Goal: Information Seeking & Learning: Learn about a topic

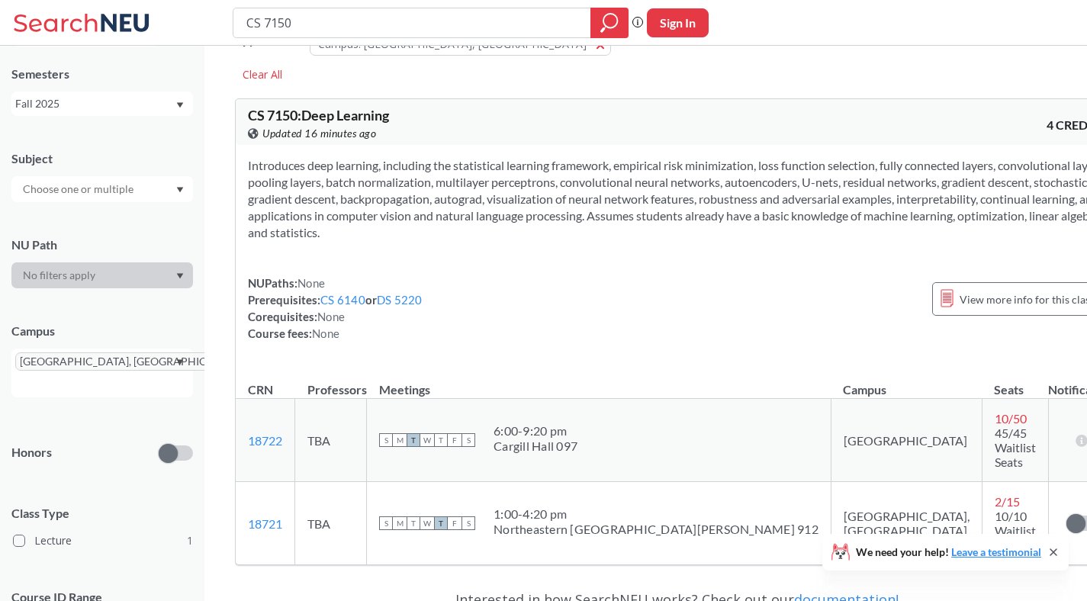
scroll to position [29, 0]
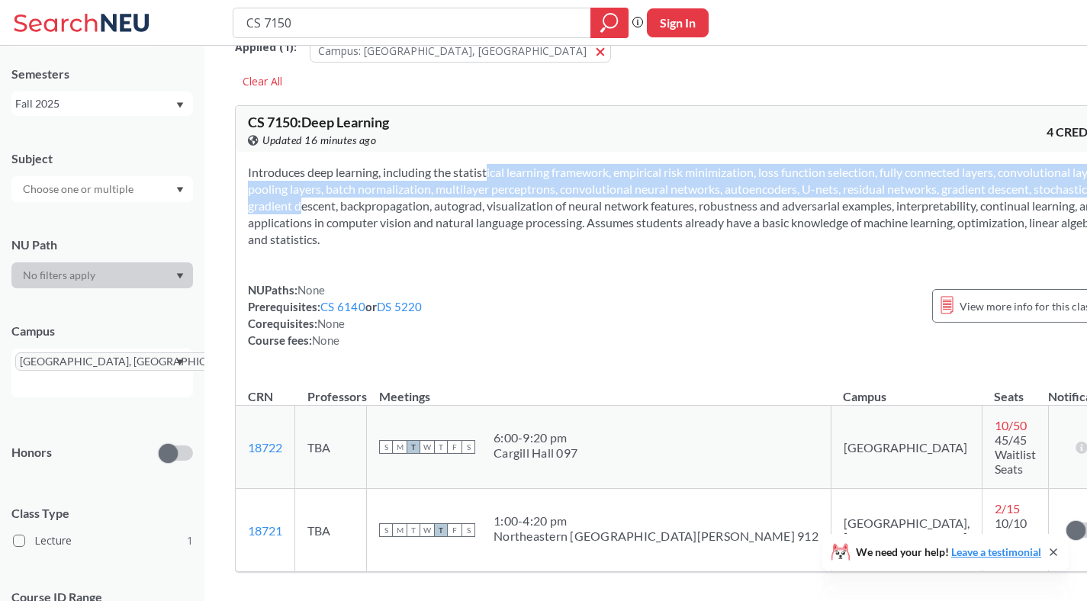
drag, startPoint x: 466, startPoint y: 174, endPoint x: 485, endPoint y: 214, distance: 44.0
click at [485, 214] on section "Introduces deep learning, including the statistical learning framework, empiric…" at bounding box center [677, 206] width 858 height 84
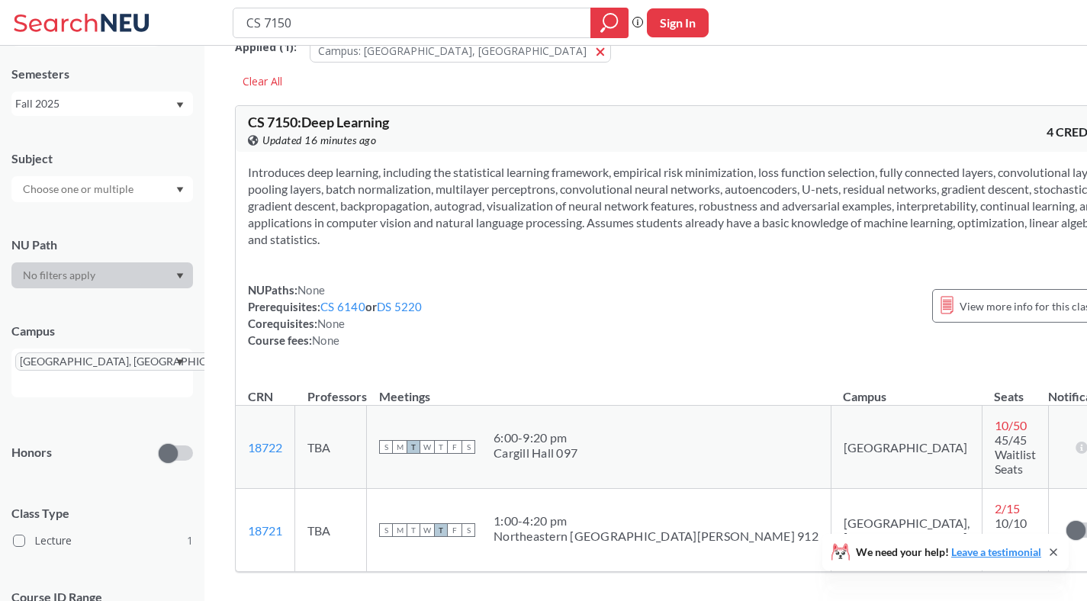
click at [484, 227] on section "Introduces deep learning, including the statistical learning framework, empiric…" at bounding box center [677, 206] width 858 height 84
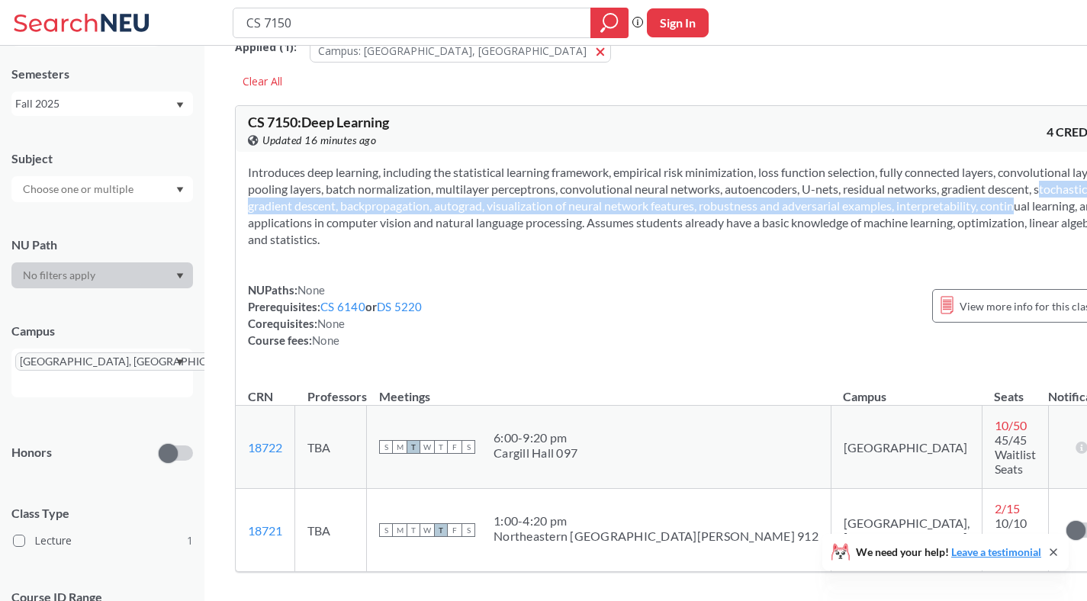
drag, startPoint x: 458, startPoint y: 231, endPoint x: 378, endPoint y: 204, distance: 84.7
click at [378, 204] on section "Introduces deep learning, including the statistical learning framework, empiric…" at bounding box center [677, 206] width 858 height 84
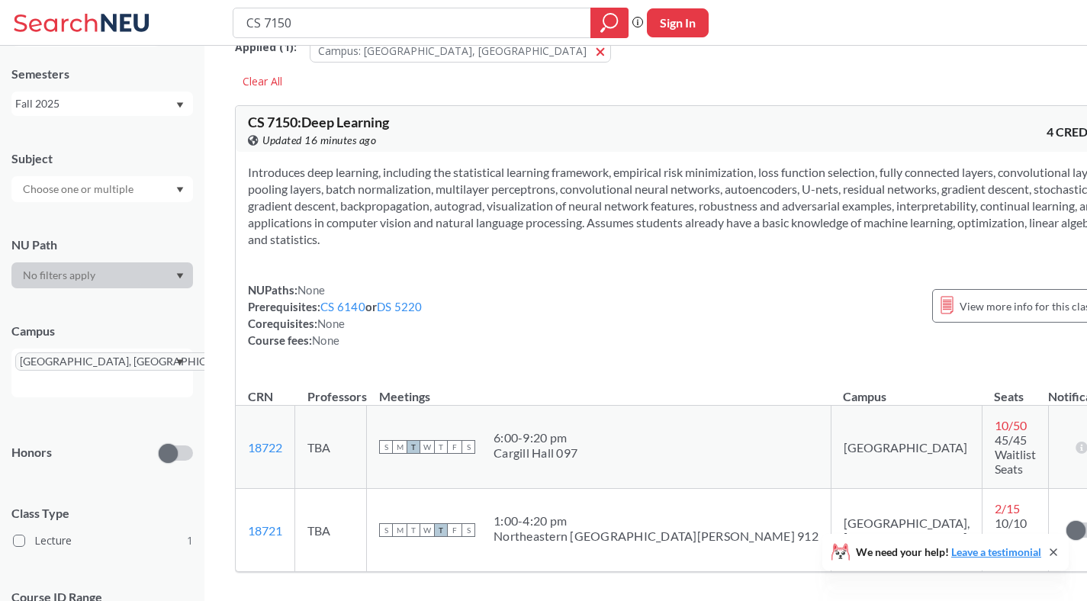
click at [355, 179] on section "Introduces deep learning, including the statistical learning framework, empiric…" at bounding box center [677, 206] width 858 height 84
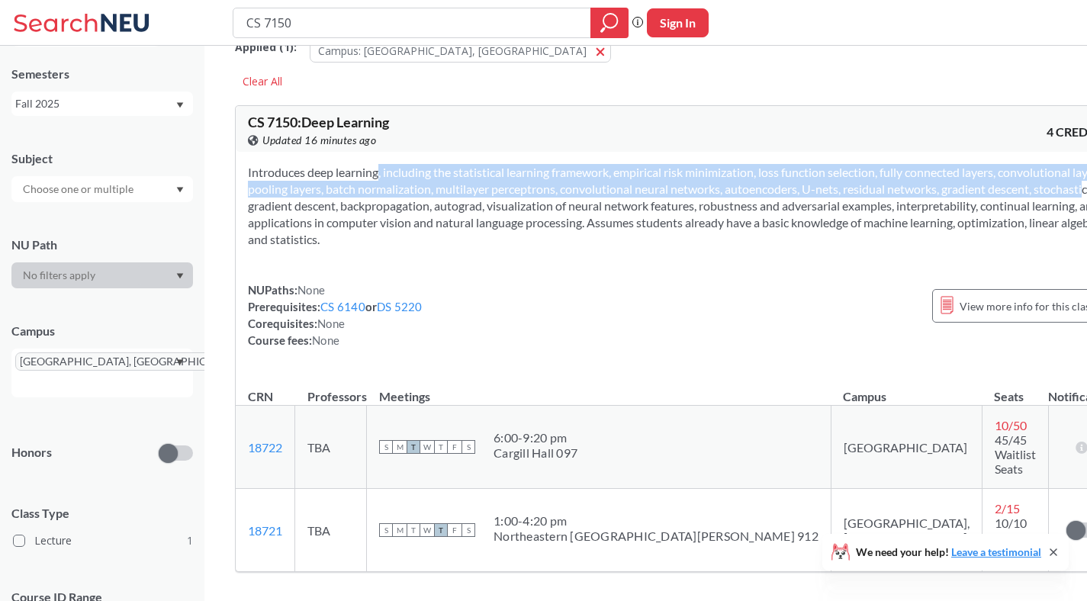
drag, startPoint x: 355, startPoint y: 172, endPoint x: 420, endPoint y: 210, distance: 75.5
click at [420, 210] on section "Introduces deep learning, including the statistical learning framework, empiric…" at bounding box center [677, 206] width 858 height 84
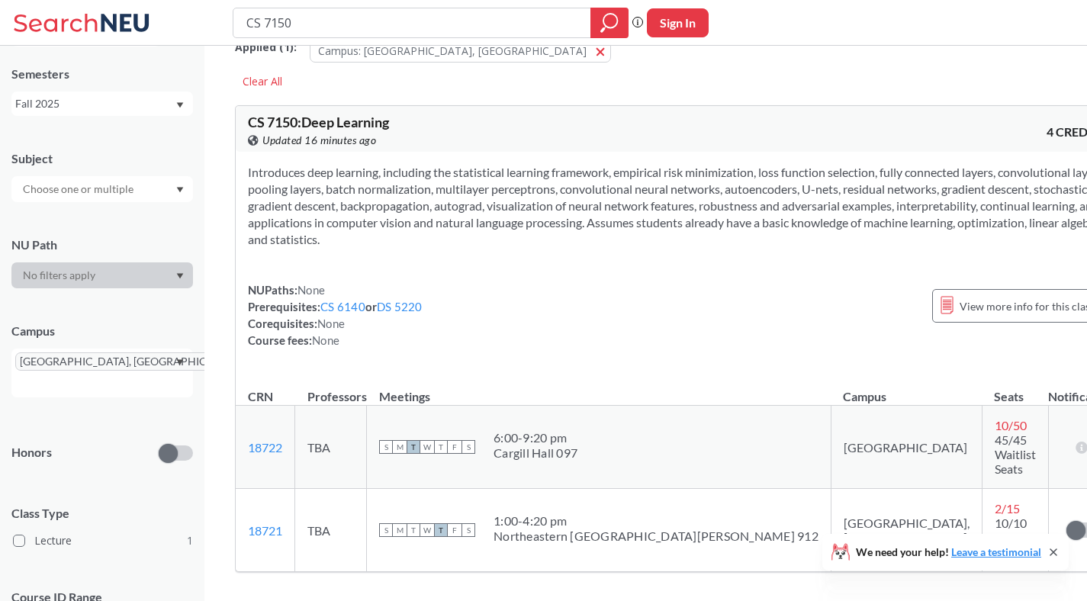
click at [447, 216] on section "Introduces deep learning, including the statistical learning framework, empiric…" at bounding box center [677, 206] width 858 height 84
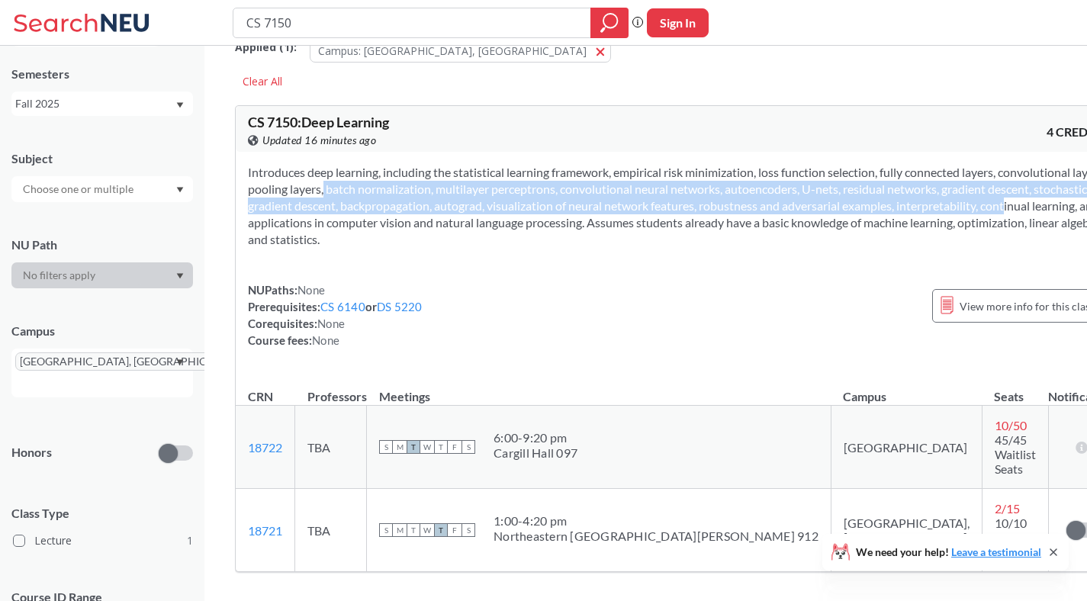
drag, startPoint x: 448, startPoint y: 220, endPoint x: 414, endPoint y: 191, distance: 44.9
click at [414, 191] on section "Introduces deep learning, including the statistical learning framework, empiric…" at bounding box center [677, 206] width 858 height 84
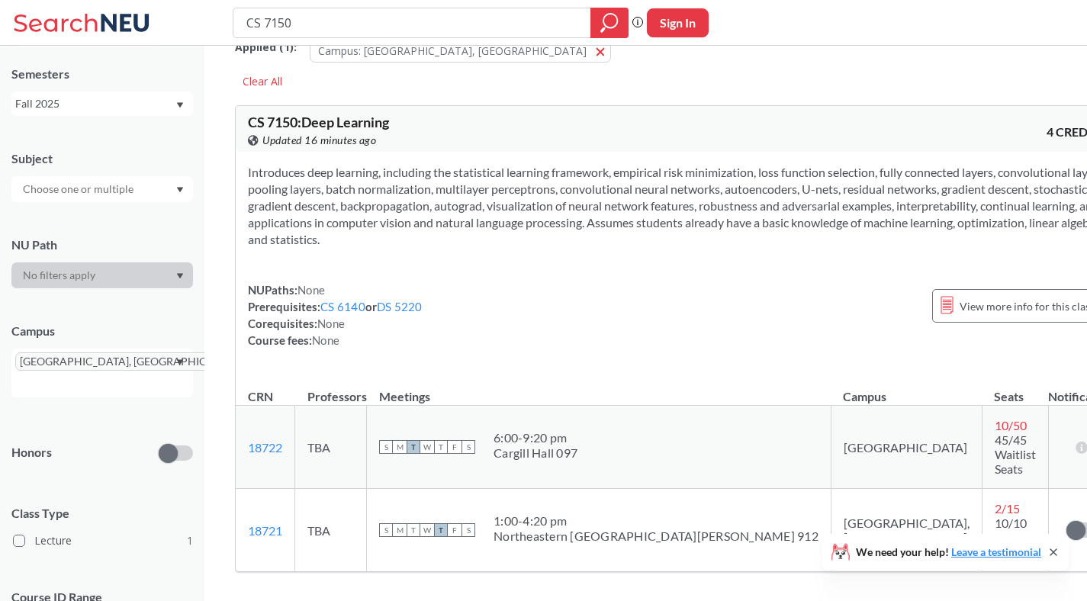
click at [401, 185] on section "Introduces deep learning, including the statistical learning framework, empiric…" at bounding box center [677, 206] width 858 height 84
click at [349, 22] on input "CS 7150" at bounding box center [412, 23] width 335 height 26
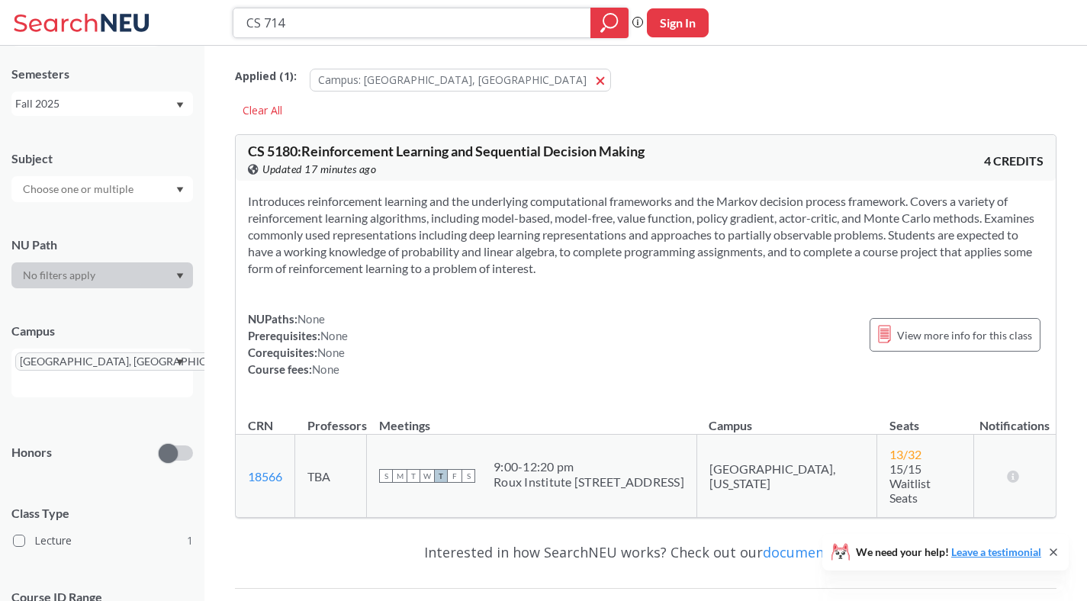
type input "CS 7140"
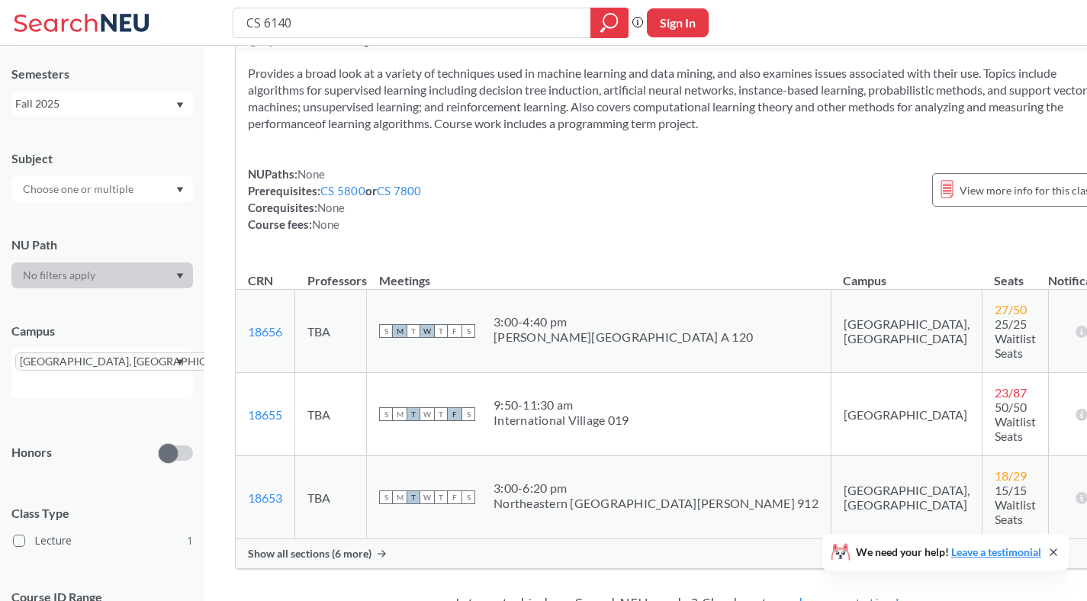
scroll to position [127, 0]
click at [385, 552] on icon at bounding box center [382, 555] width 8 height 7
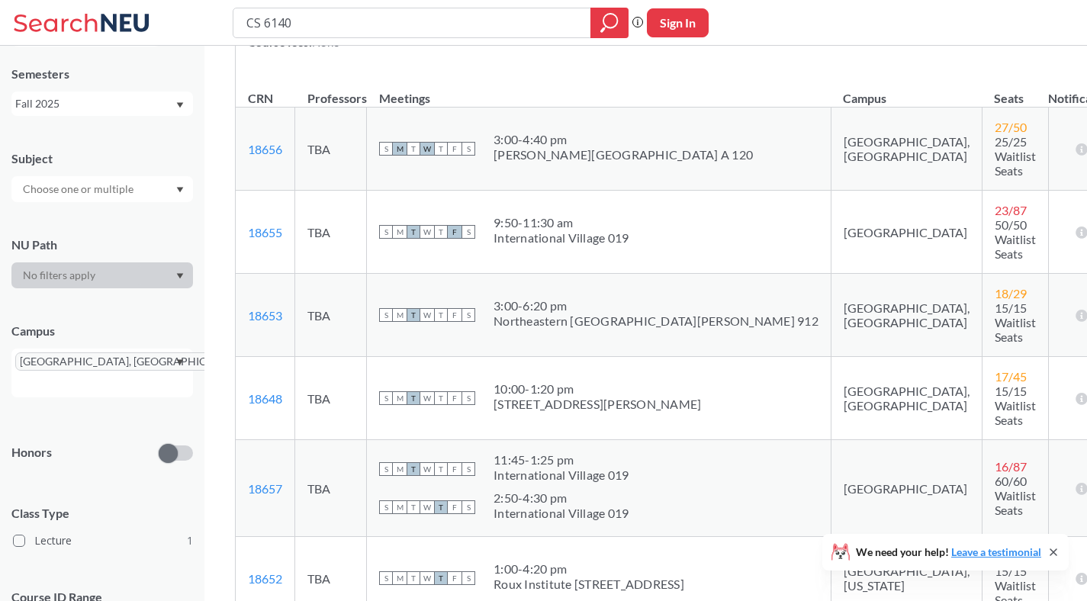
scroll to position [0, 0]
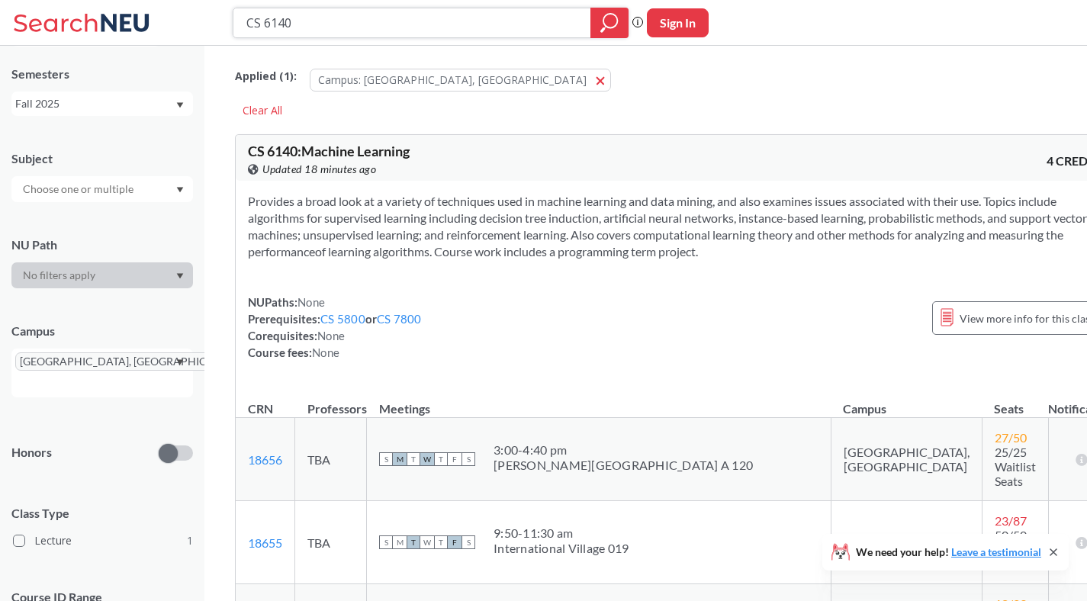
click at [278, 23] on input "CS 6140" at bounding box center [412, 23] width 335 height 26
type input "CS 5230"
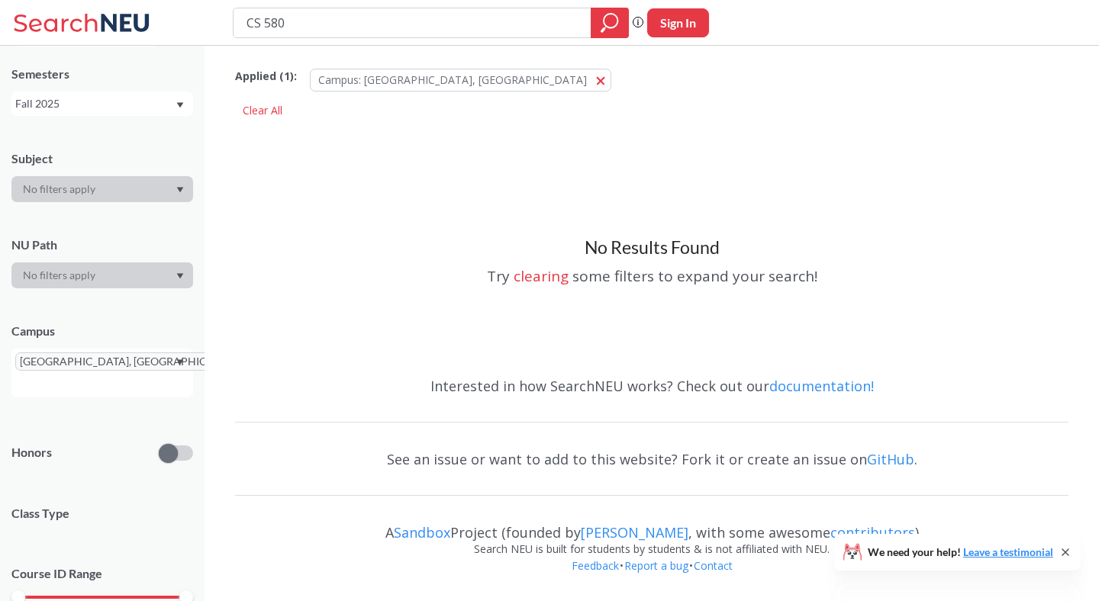
type input "CS 5800"
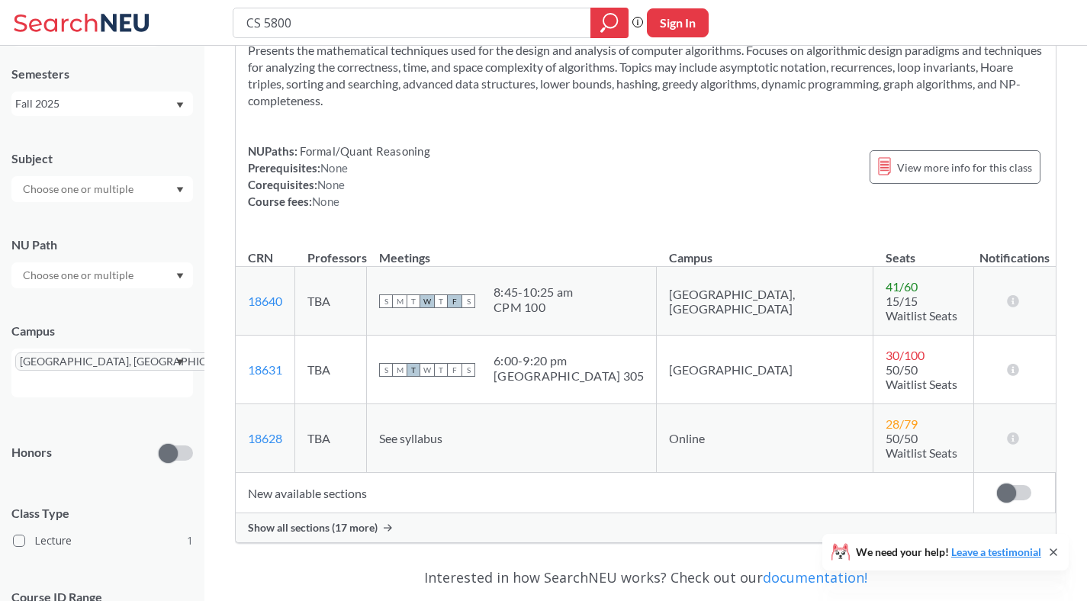
scroll to position [153, 0]
click at [388, 522] on icon at bounding box center [388, 526] width 8 height 8
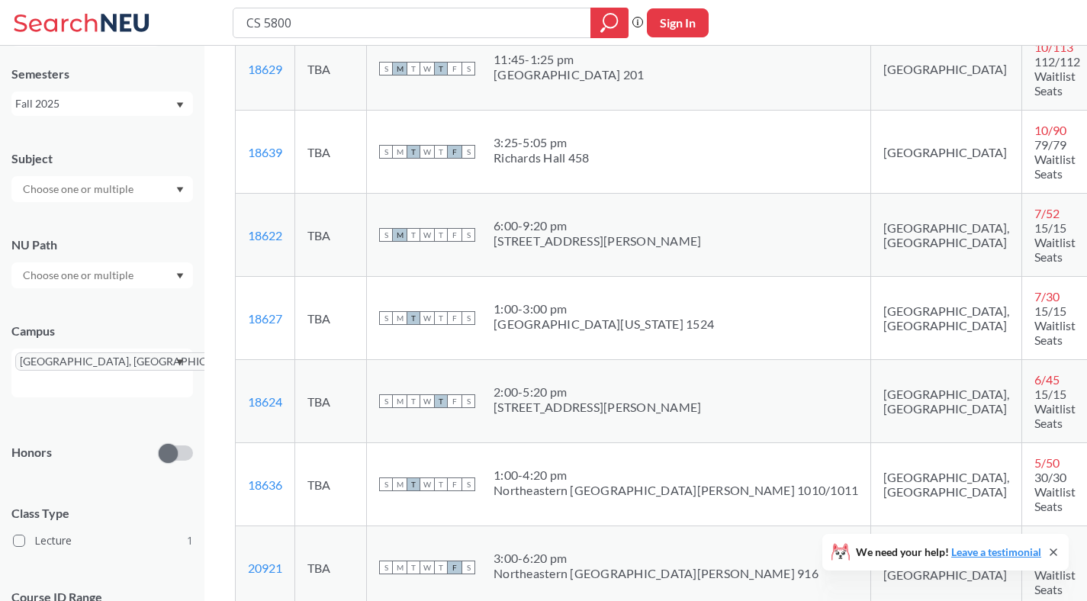
scroll to position [1042, 0]
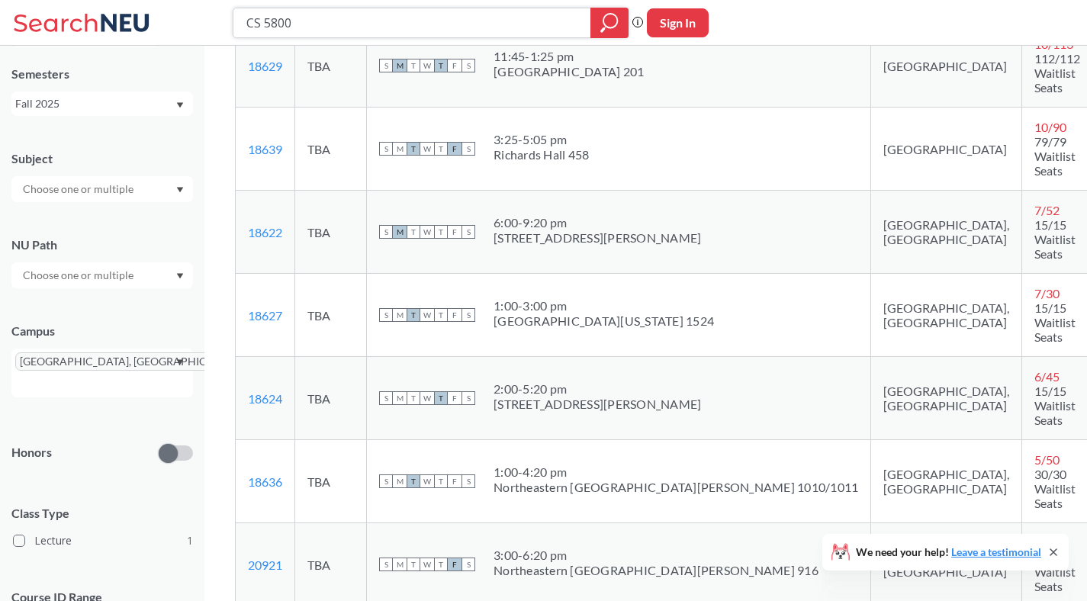
click at [517, 21] on input "CS 5800" at bounding box center [412, 23] width 335 height 26
type input "CS 6220"
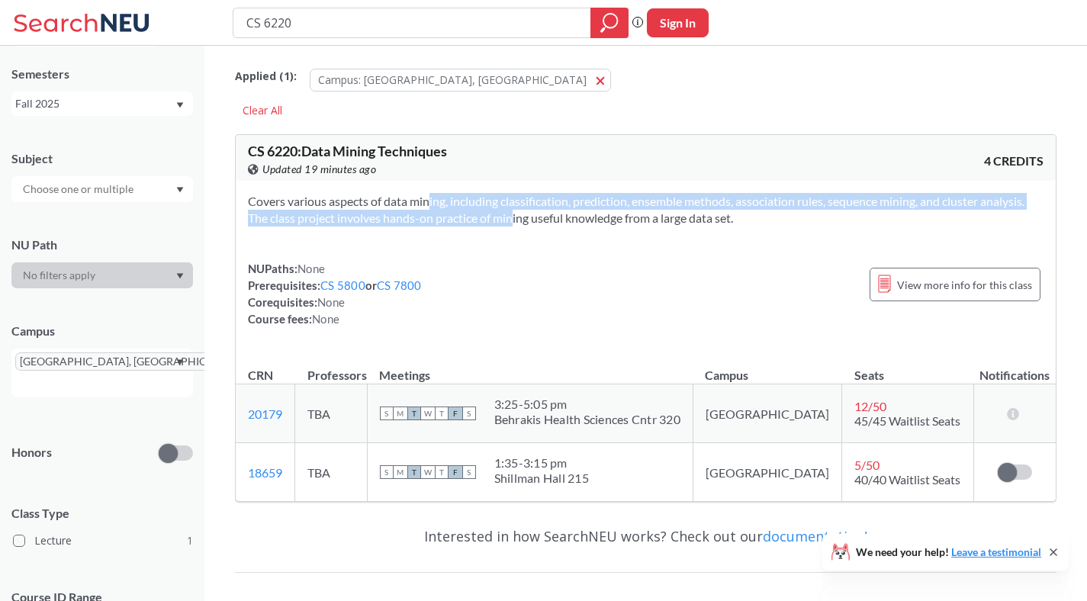
drag, startPoint x: 488, startPoint y: 212, endPoint x: 405, endPoint y: 207, distance: 82.6
click at [405, 207] on section "Covers various aspects of data mining, including classification, prediction, en…" at bounding box center [646, 210] width 796 height 34
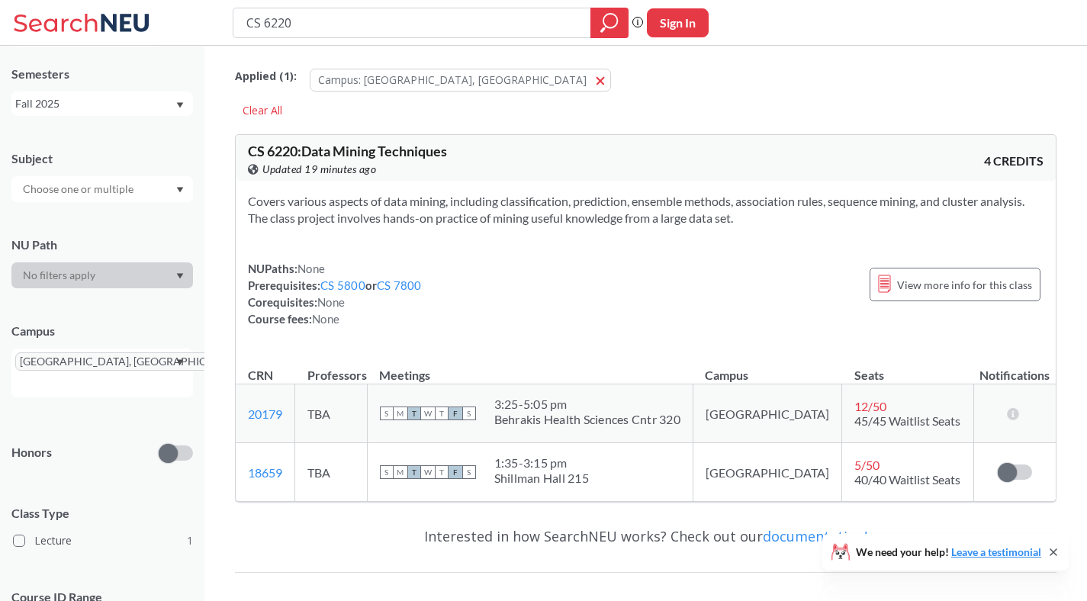
click at [402, 207] on section "Covers various aspects of data mining, including classification, prediction, en…" at bounding box center [646, 210] width 796 height 34
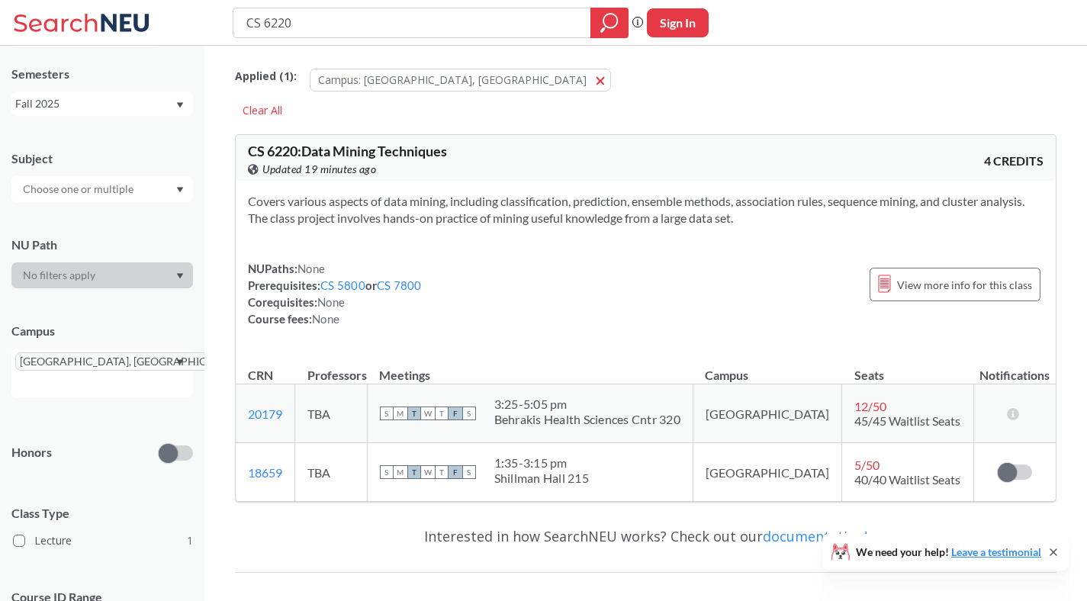
click at [402, 207] on section "Covers various aspects of data mining, including classification, prediction, en…" at bounding box center [646, 210] width 796 height 34
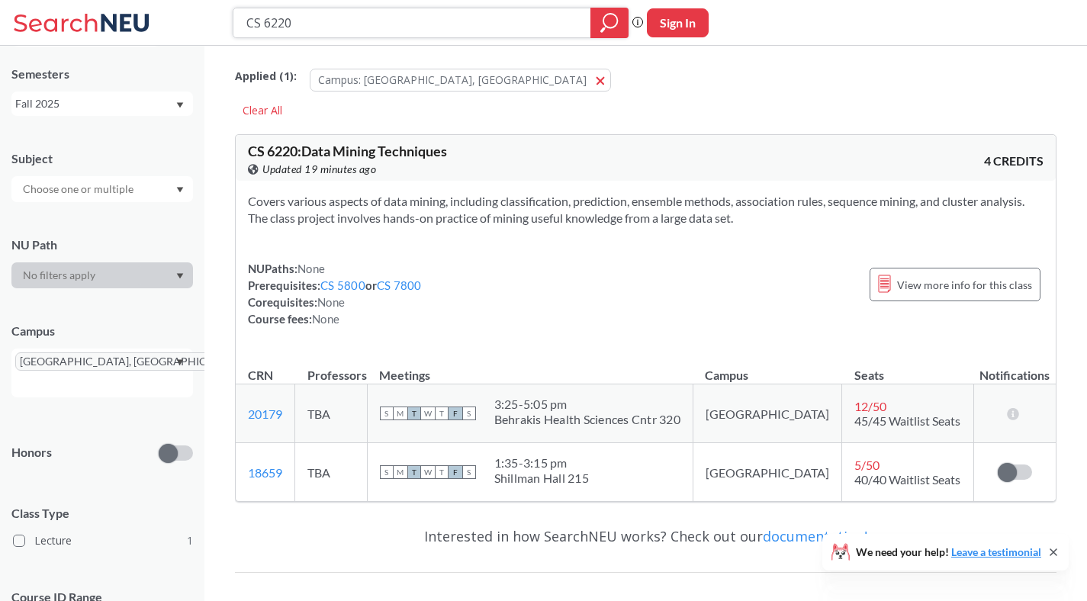
click at [285, 23] on input "CS 6220" at bounding box center [412, 23] width 335 height 26
type input "CS 6120"
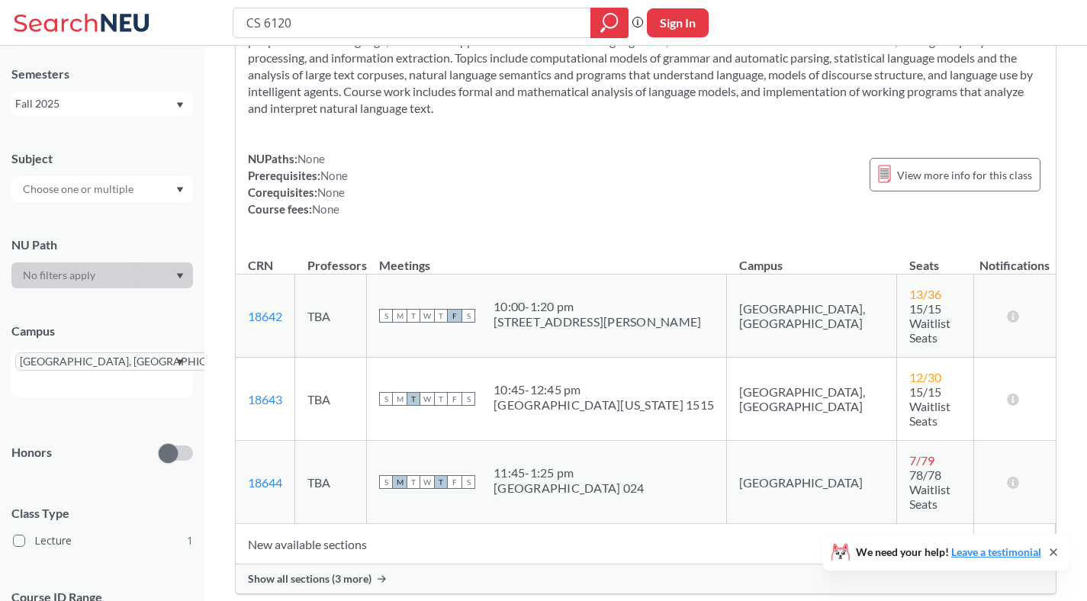
scroll to position [211, 0]
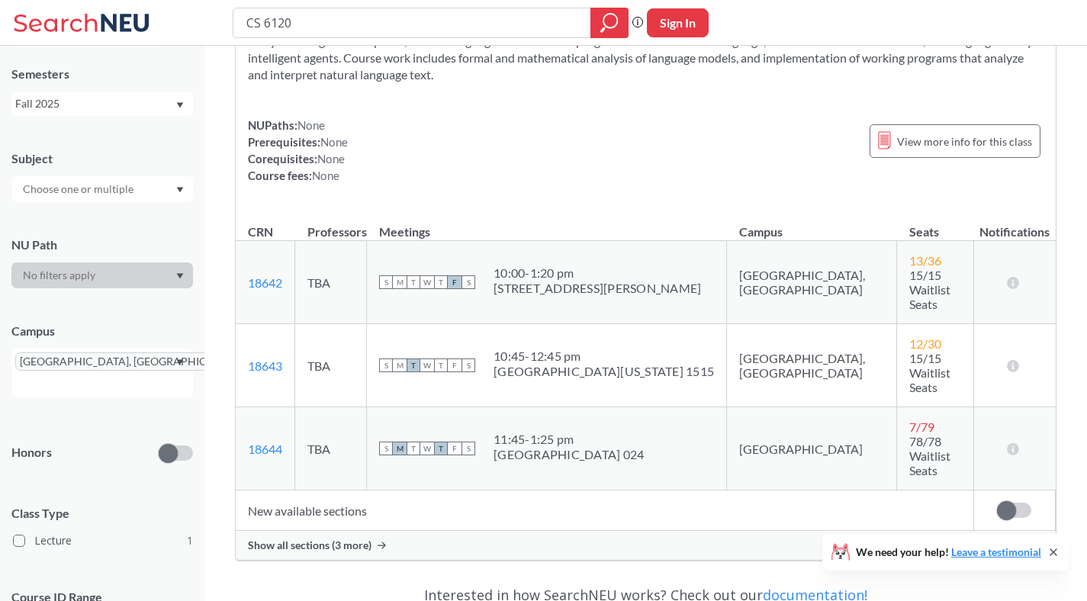
click at [392, 531] on div "Show all sections (3 more)" at bounding box center [646, 545] width 820 height 29
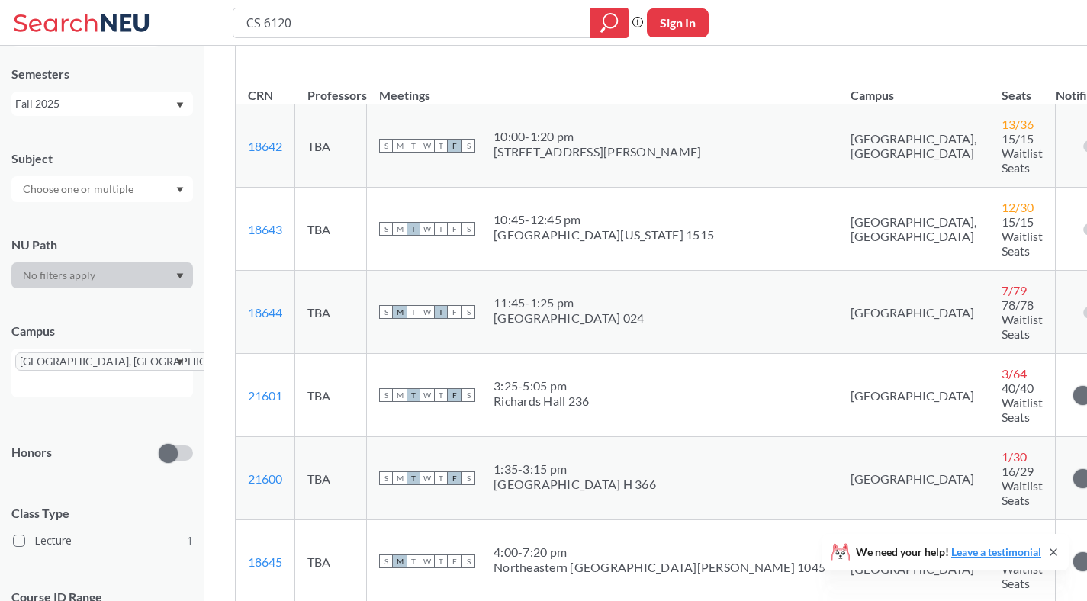
scroll to position [333, 0]
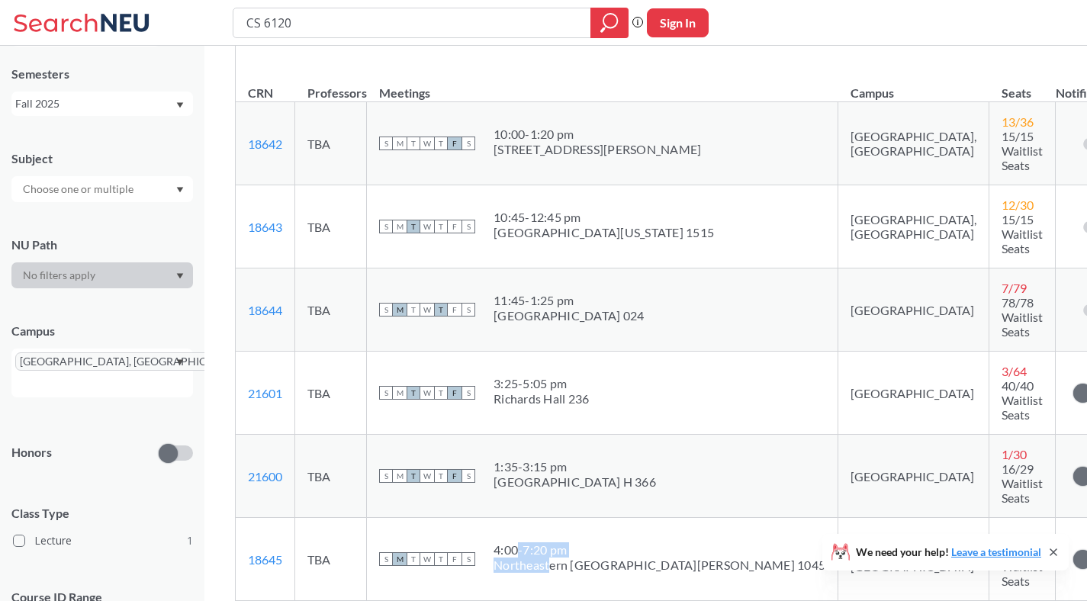
drag, startPoint x: 536, startPoint y: 434, endPoint x: 565, endPoint y: 447, distance: 31.1
click at [565, 542] on span "4:00 - 7:20 pm Northeastern [GEOGRAPHIC_DATA][PERSON_NAME] 1045" at bounding box center [660, 557] width 332 height 31
click at [565, 558] on div "Northeastern [GEOGRAPHIC_DATA][PERSON_NAME] 1045" at bounding box center [660, 565] width 332 height 15
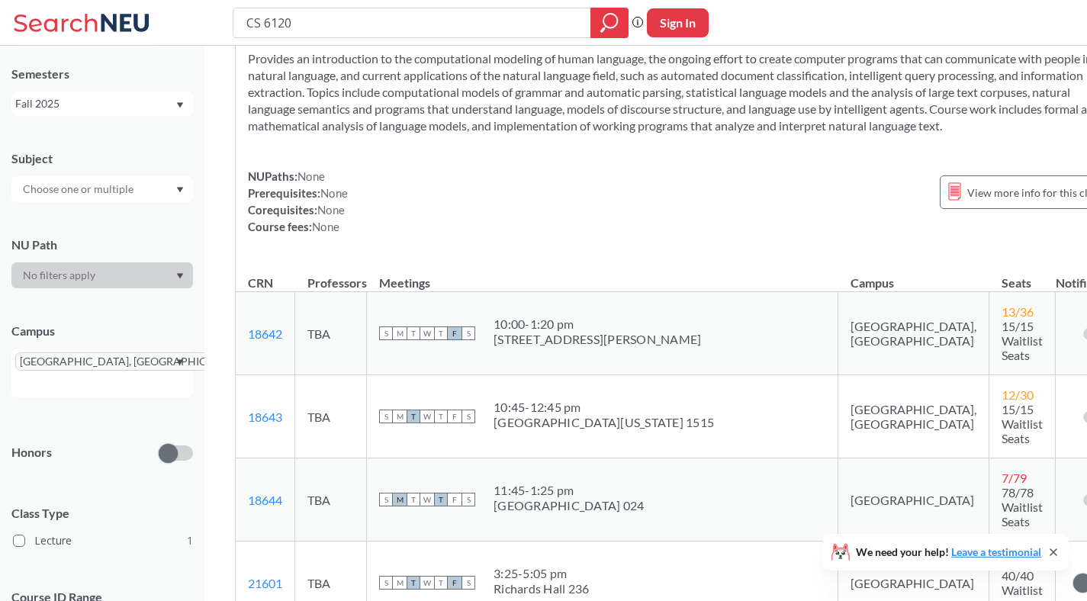
scroll to position [0, 0]
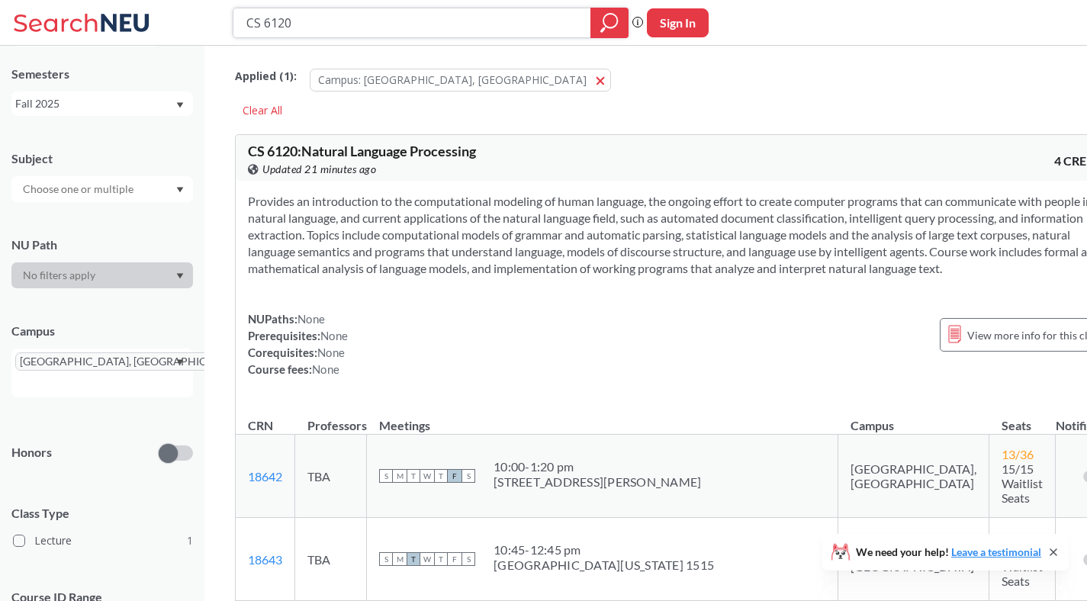
click at [375, 27] on input "CS 6120" at bounding box center [412, 23] width 335 height 26
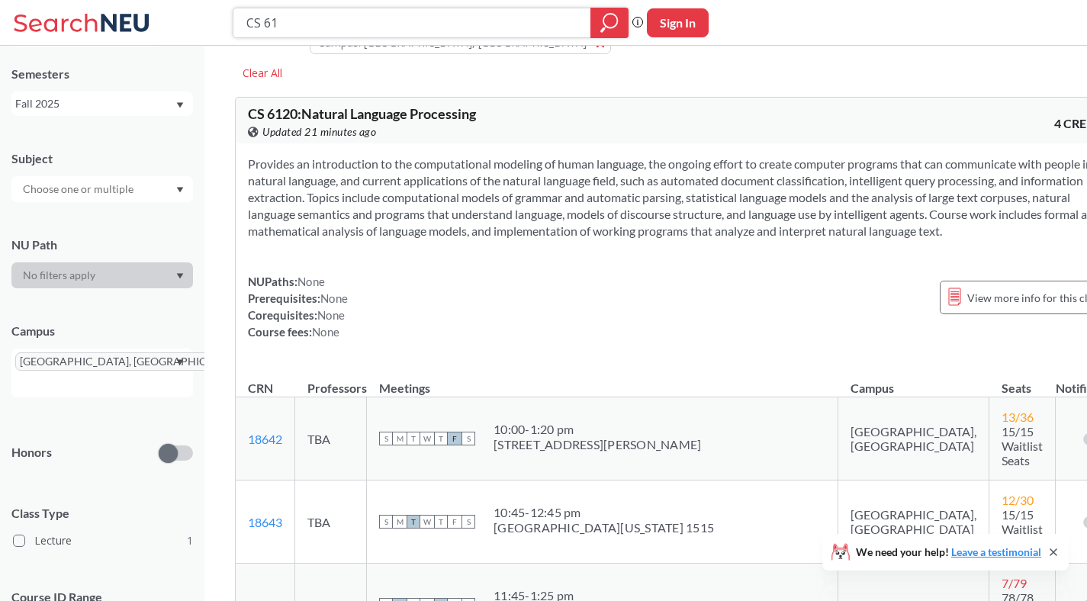
scroll to position [27, 0]
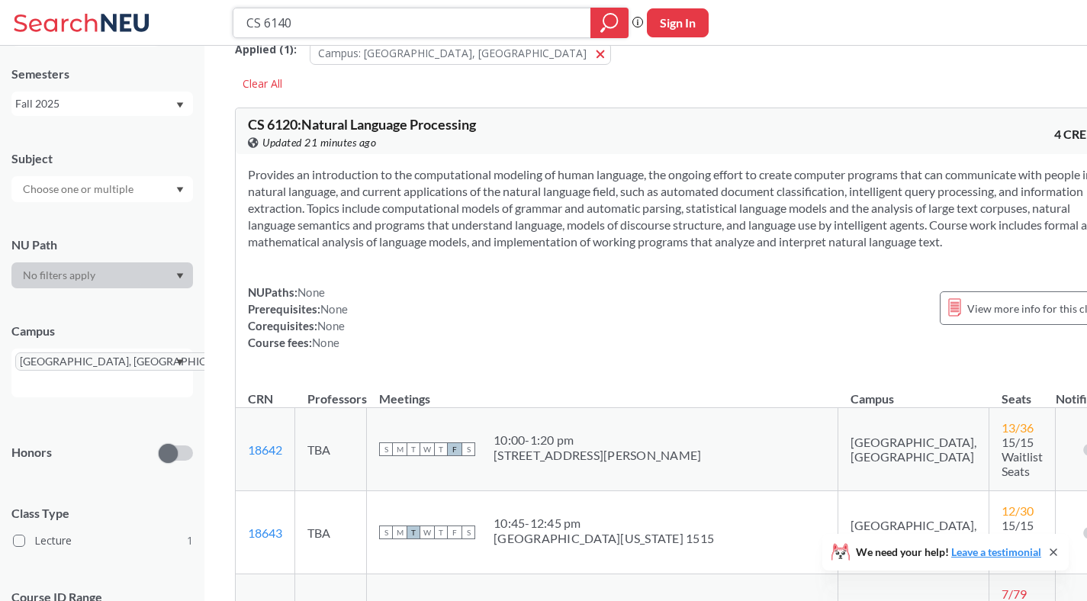
type input "CS 6140"
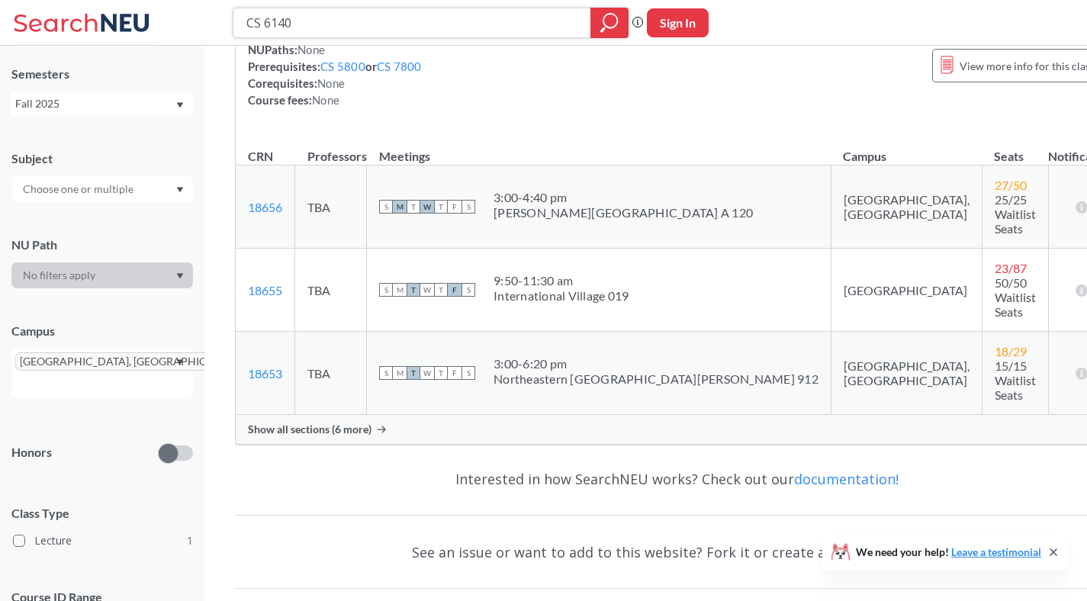
scroll to position [259, 0]
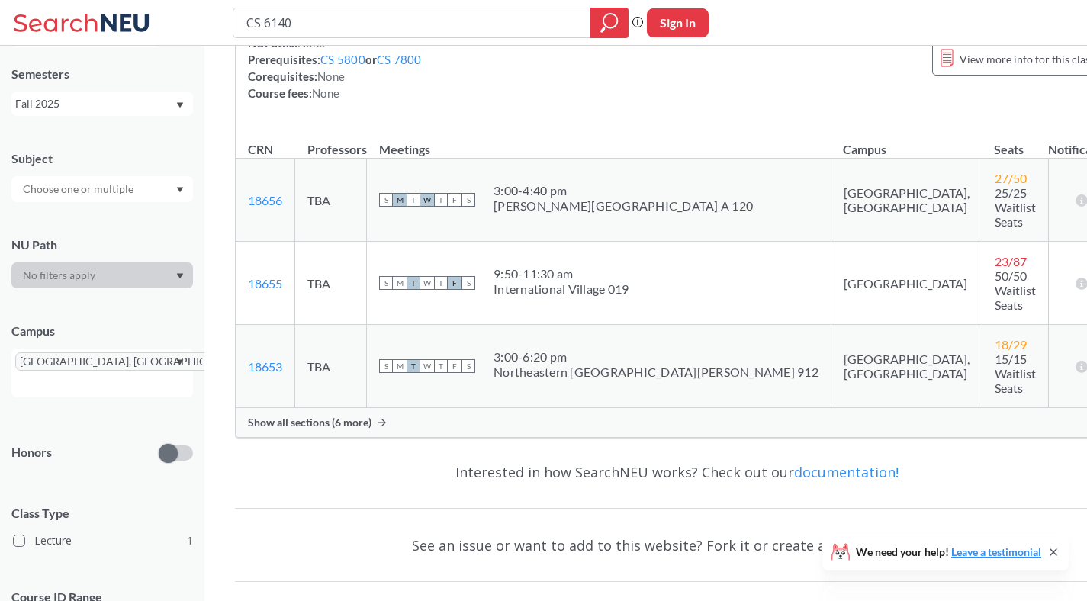
click at [500, 408] on div "Show all sections (6 more)" at bounding box center [677, 422] width 883 height 29
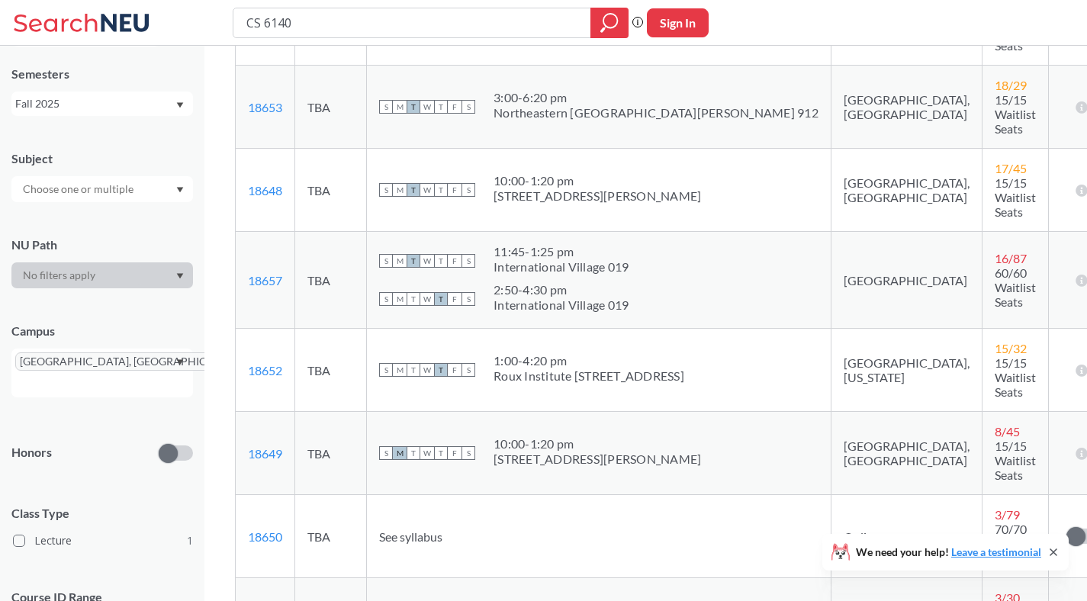
scroll to position [501, 0]
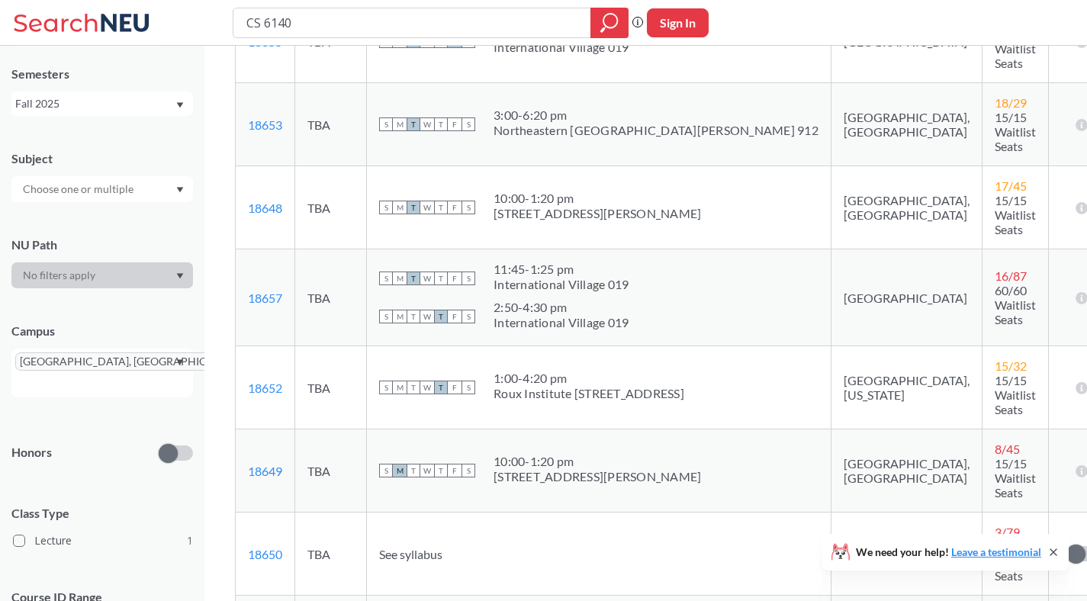
click at [995, 525] on span "3 / 79" at bounding box center [1007, 532] width 25 height 14
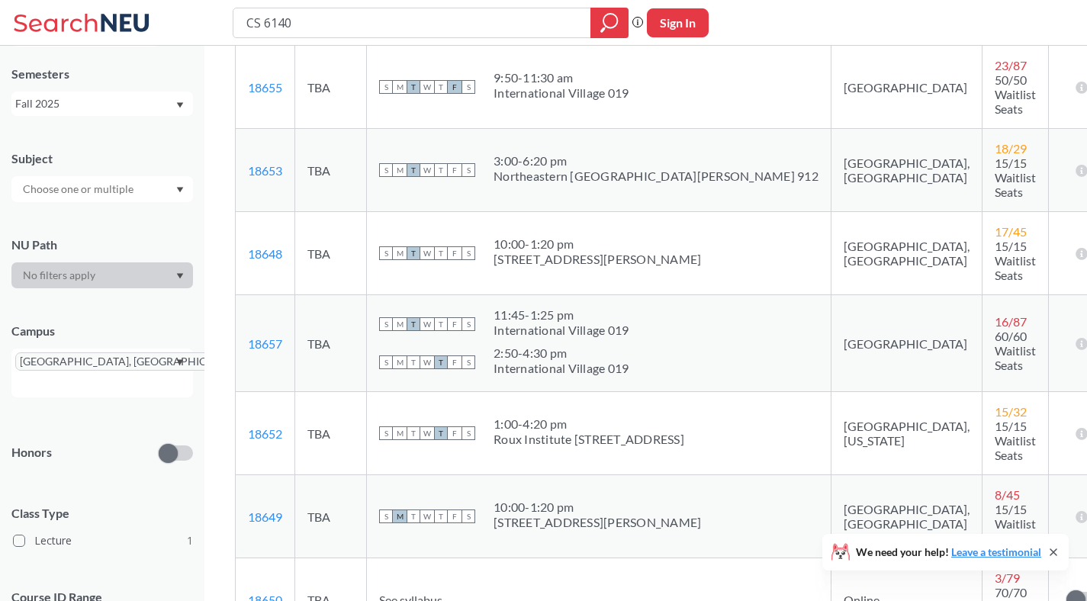
scroll to position [462, 0]
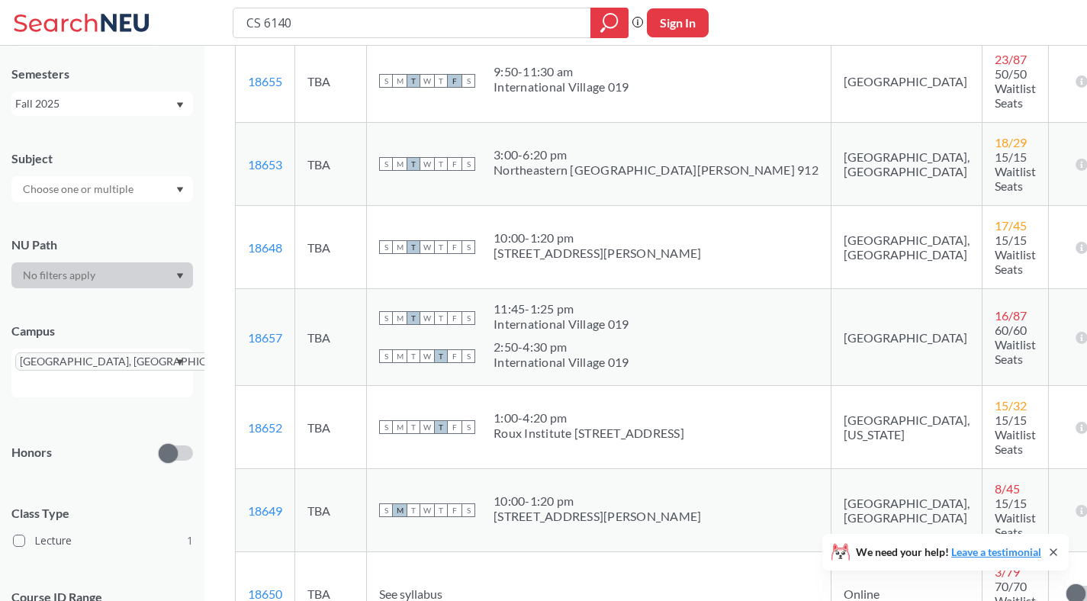
drag, startPoint x: 549, startPoint y: 479, endPoint x: 565, endPoint y: 498, distance: 24.9
